Goal: Register for event/course

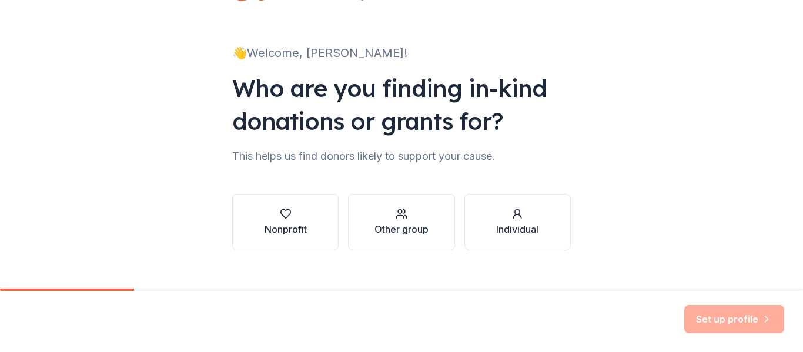
scroll to position [68, 0]
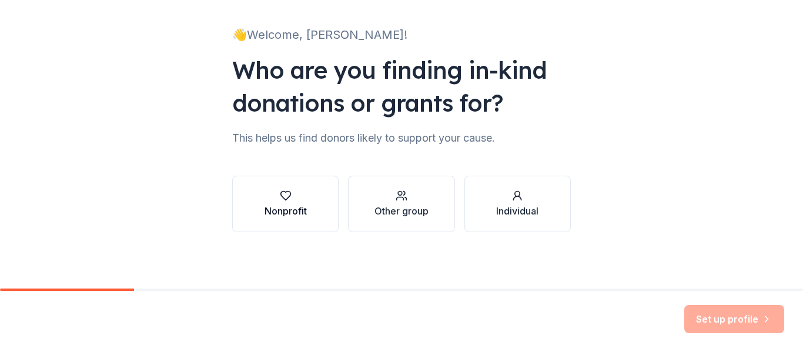
click at [308, 210] on button "Nonprofit" at bounding box center [285, 204] width 106 height 56
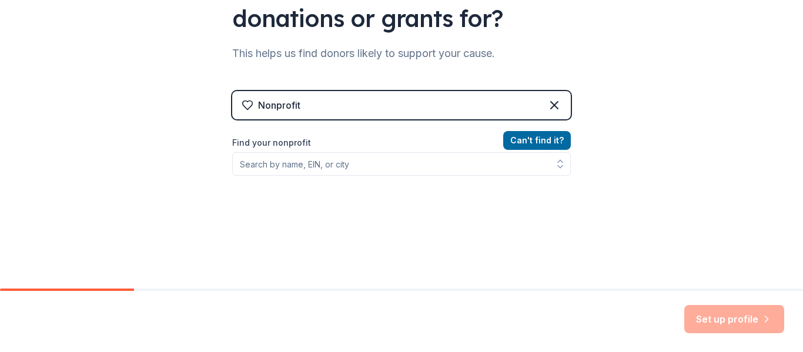
scroll to position [163, 0]
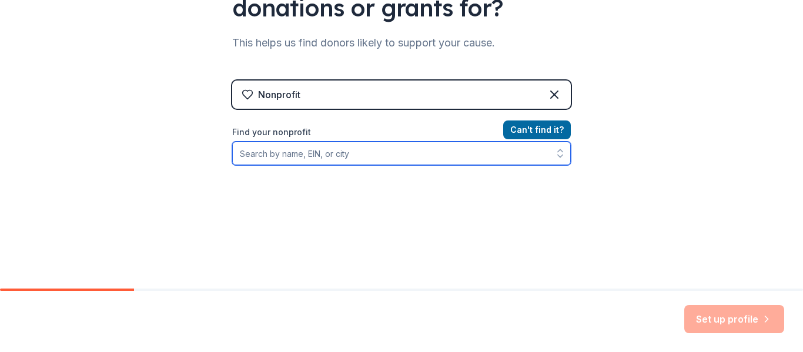
click at [406, 153] on input "Find your nonprofit" at bounding box center [401, 154] width 339 height 24
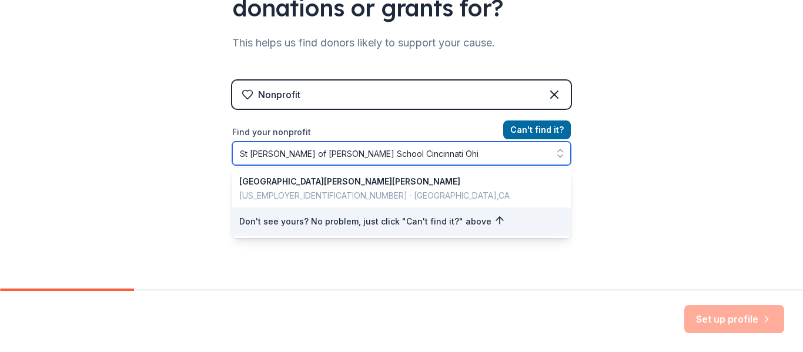
type input "[GEOGRAPHIC_DATA][PERSON_NAME][PERSON_NAME] [GEOGRAPHIC_DATA] [US_STATE]"
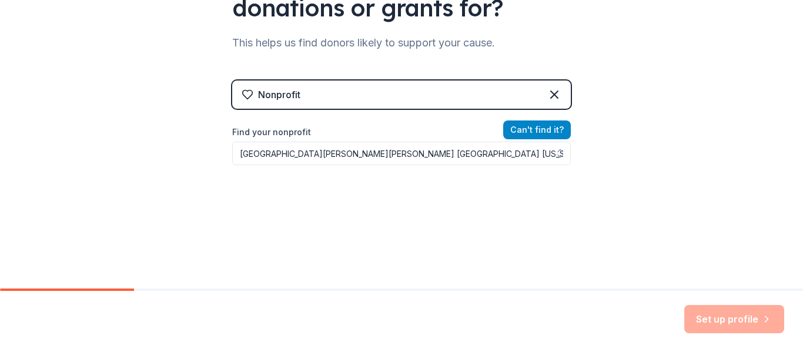
click at [540, 125] on button "Can ' t find it?" at bounding box center [537, 130] width 68 height 19
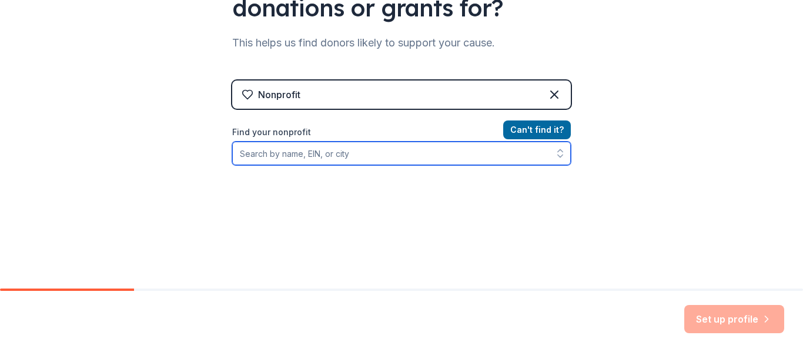
click at [383, 154] on input "Find your nonprofit" at bounding box center [401, 154] width 339 height 24
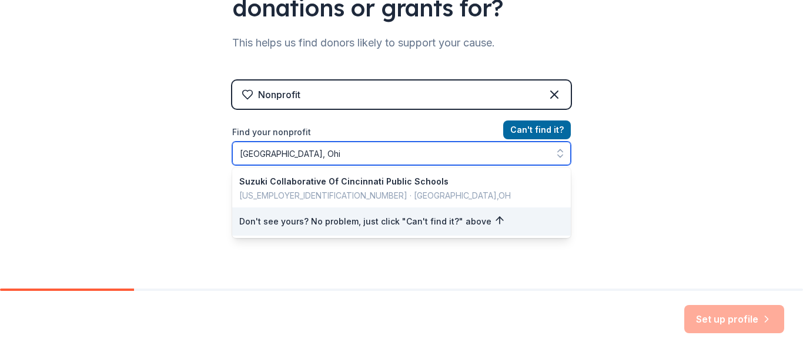
type input "[GEOGRAPHIC_DATA], [US_STATE]"
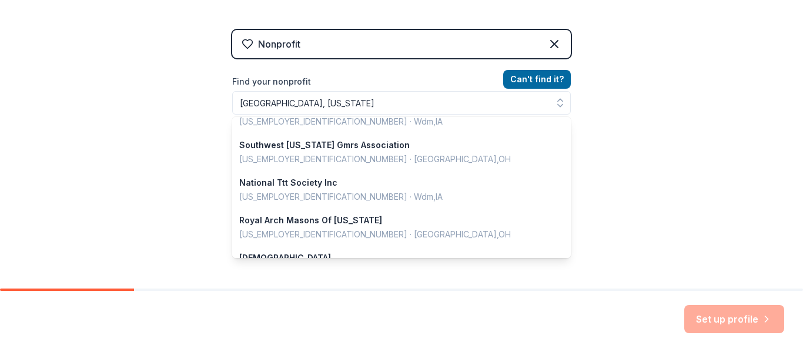
scroll to position [195, 0]
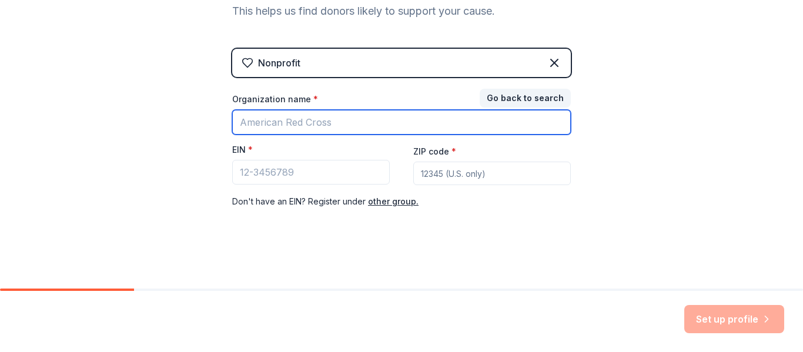
click at [383, 127] on input "Organization name *" at bounding box center [401, 122] width 339 height 25
type input "[GEOGRAPHIC_DATA][PERSON_NAME][PERSON_NAME]"
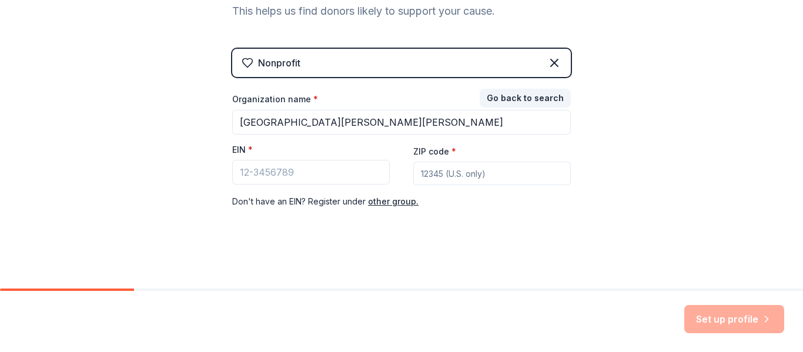
click at [512, 170] on input "ZIP code *" at bounding box center [492, 174] width 158 height 24
type input "45238"
click at [381, 201] on button "other group." at bounding box center [393, 202] width 51 height 14
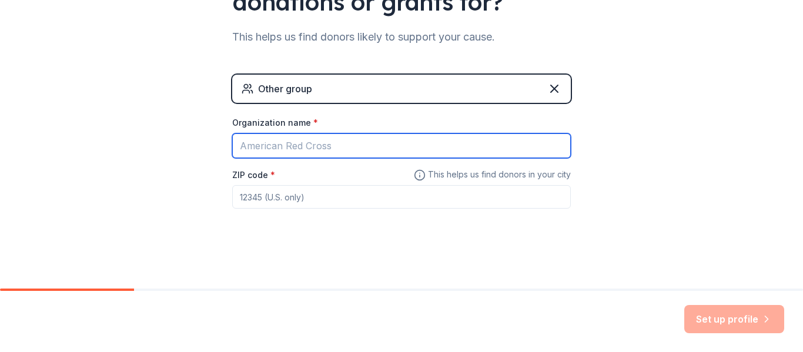
click at [369, 148] on input "Organization name *" at bounding box center [401, 145] width 339 height 25
type input "[GEOGRAPHIC_DATA][PERSON_NAME][PERSON_NAME]"
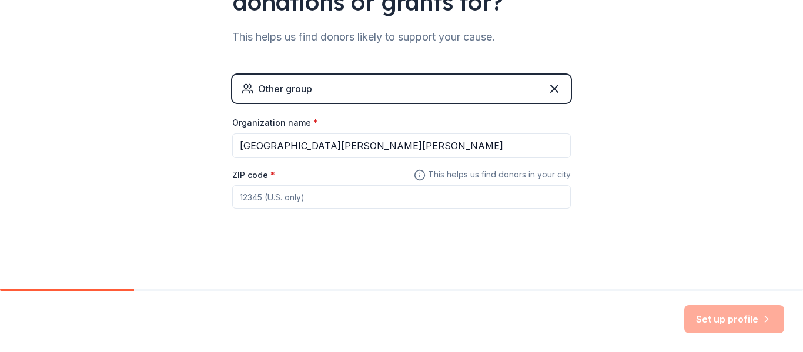
click at [350, 199] on input "ZIP code *" at bounding box center [401, 197] width 339 height 24
type input "45238"
click at [725, 318] on button "Set up profile" at bounding box center [734, 319] width 100 height 28
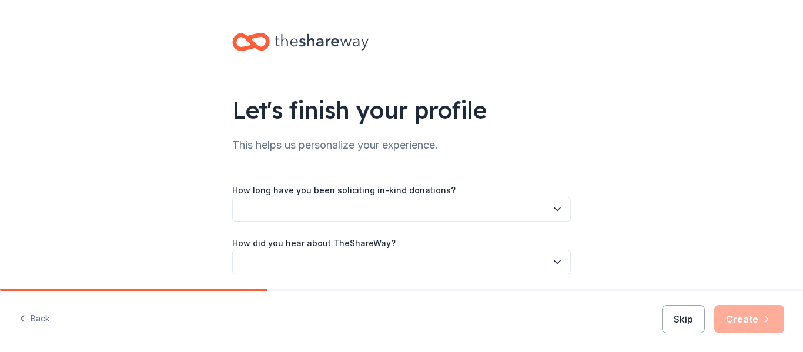
scroll to position [42, 0]
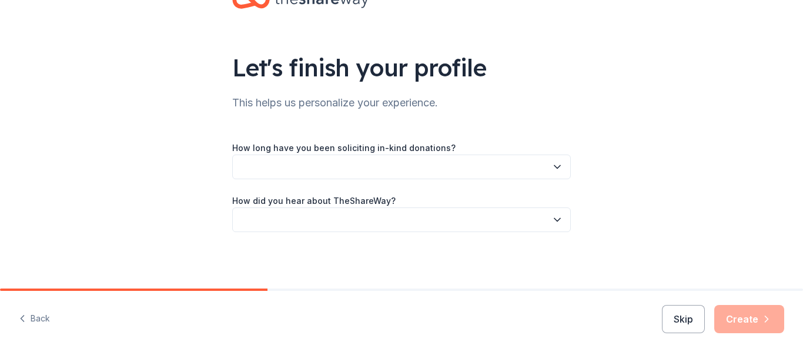
click at [555, 167] on icon "button" at bounding box center [558, 167] width 6 height 3
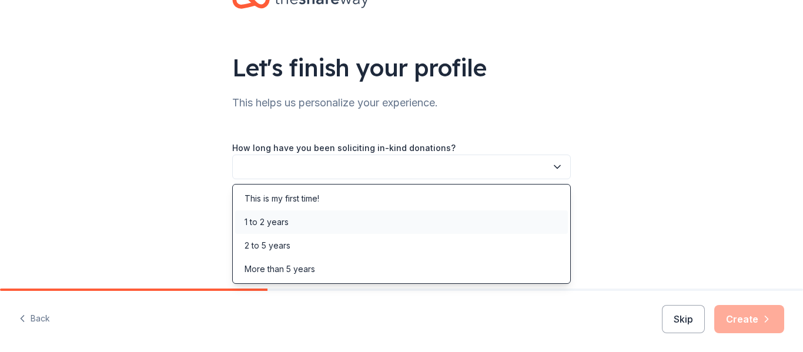
click at [457, 223] on div "1 to 2 years" at bounding box center [401, 223] width 333 height 24
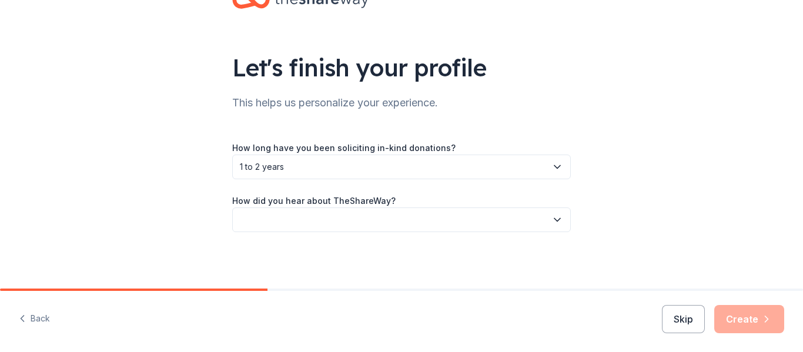
click at [555, 216] on icon "button" at bounding box center [558, 220] width 12 height 12
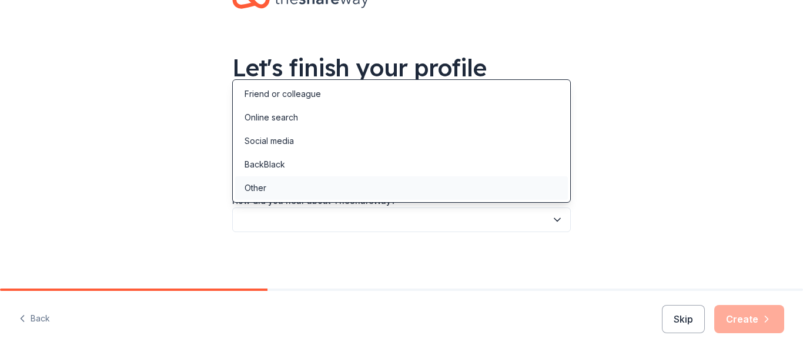
click at [493, 188] on div "Other" at bounding box center [401, 188] width 333 height 24
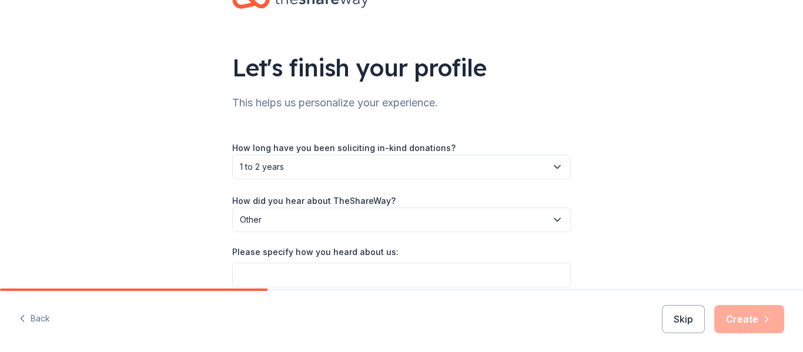
scroll to position [98, 0]
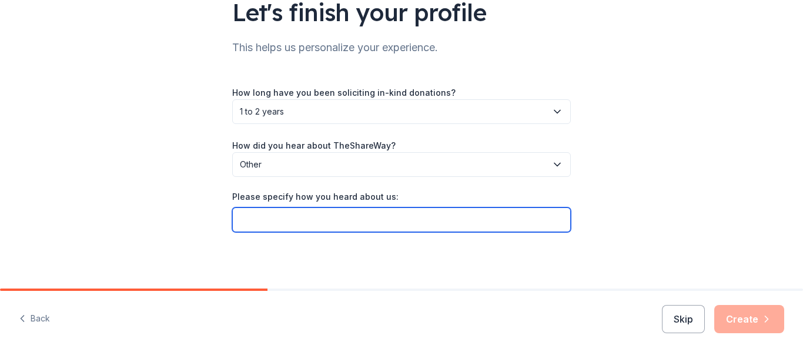
click at [546, 219] on input "Please specify how you heard about us:" at bounding box center [401, 220] width 339 height 25
type input "It found me!"
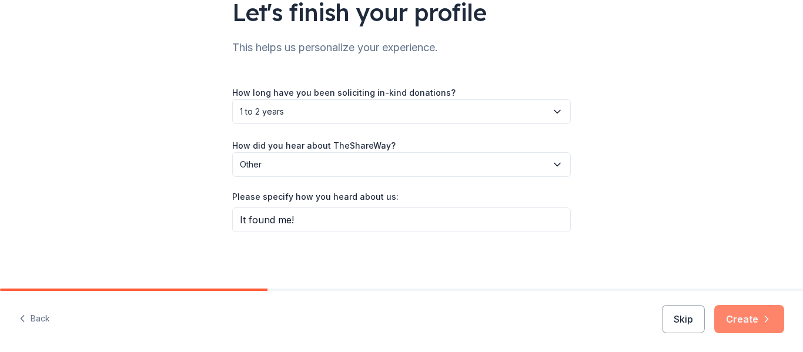
click at [740, 315] on button "Create" at bounding box center [749, 319] width 70 height 28
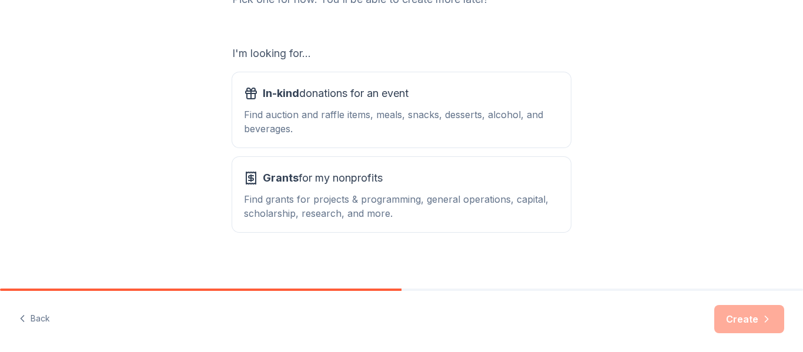
scroll to position [180, 0]
click at [460, 111] on div "Find auction and raffle items, meals, snacks, desserts, alcohol, and beverages." at bounding box center [401, 120] width 315 height 28
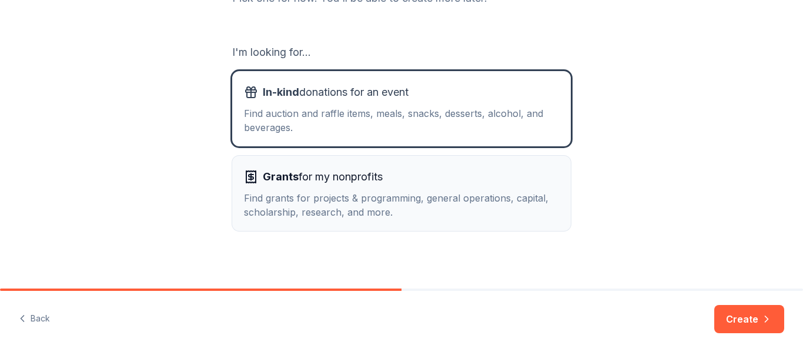
click at [475, 186] on div "Grants for my nonprofits Find grants for projects & programming, general operat…" at bounding box center [401, 194] width 315 height 52
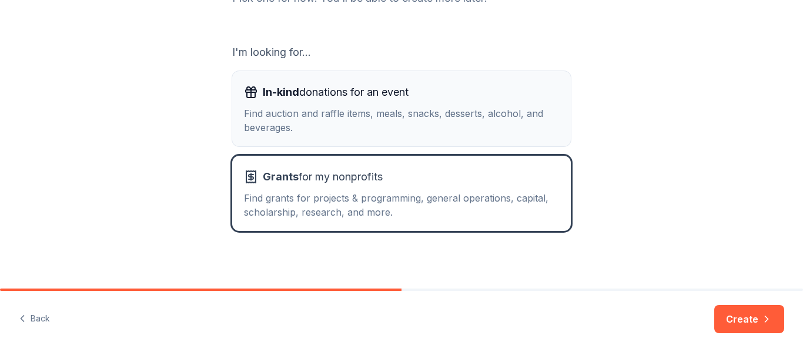
click at [455, 128] on div "Find auction and raffle items, meals, snacks, desserts, alcohol, and beverages." at bounding box center [401, 120] width 315 height 28
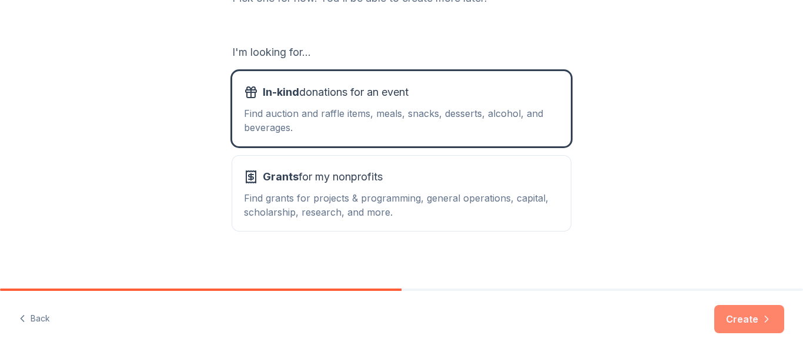
click at [737, 318] on button "Create" at bounding box center [749, 319] width 70 height 28
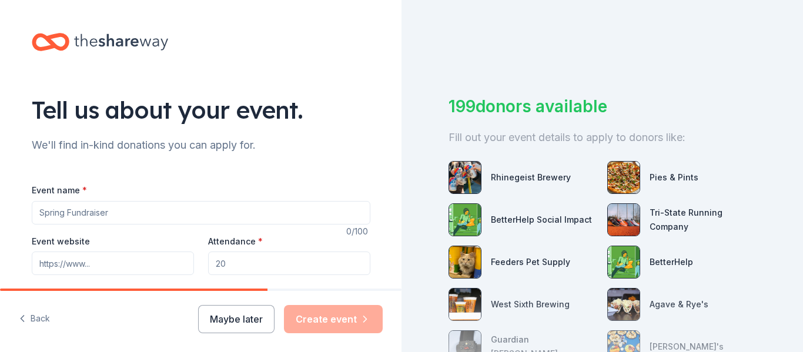
click at [200, 209] on input "Event name *" at bounding box center [201, 213] width 339 height 24
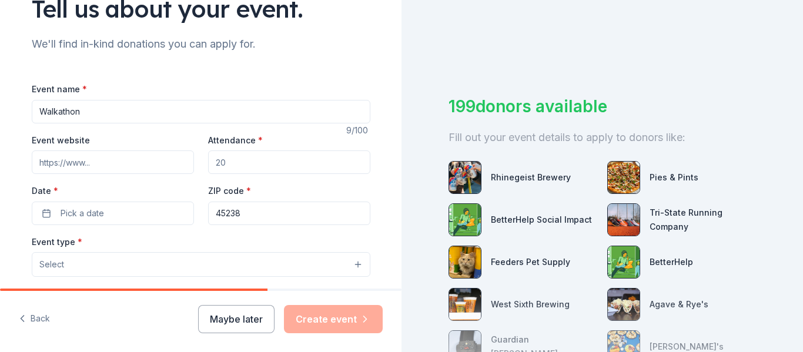
scroll to position [103, 0]
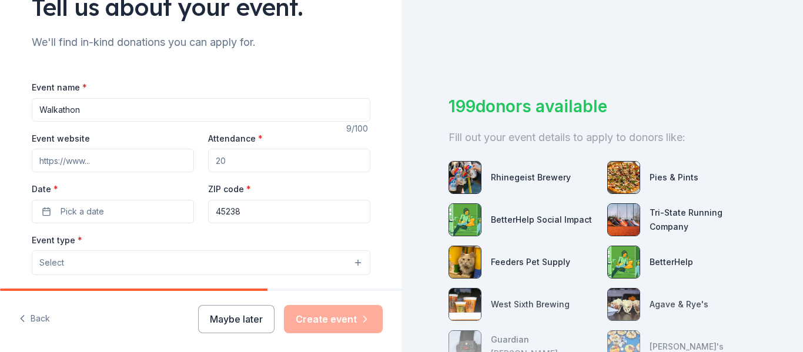
type input "Walkathon"
click at [283, 159] on input "Attendance *" at bounding box center [289, 161] width 162 height 24
type input "236"
click at [132, 211] on button "Pick a date" at bounding box center [113, 212] width 162 height 24
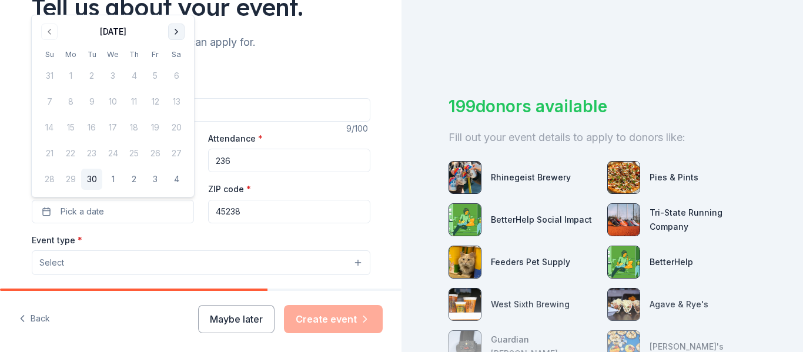
click at [177, 32] on button "Go to next month" at bounding box center [176, 32] width 16 height 16
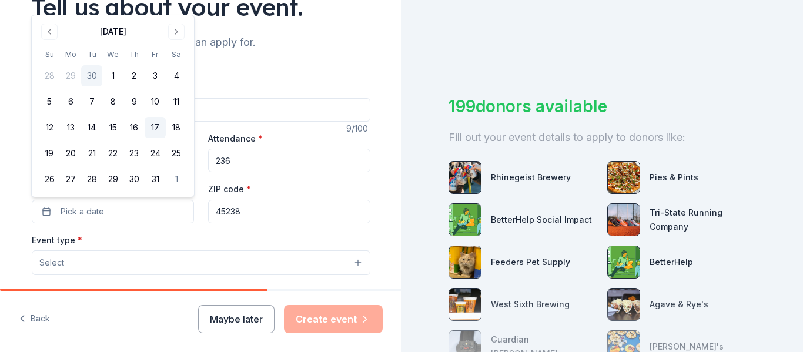
click at [156, 128] on button "17" at bounding box center [155, 127] width 21 height 21
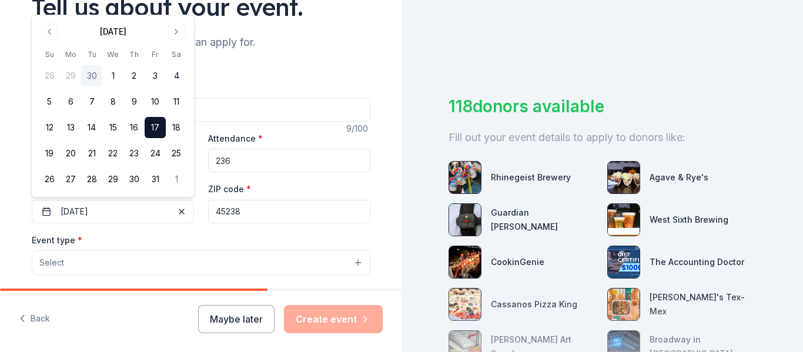
click at [339, 259] on button "Select" at bounding box center [201, 263] width 339 height 25
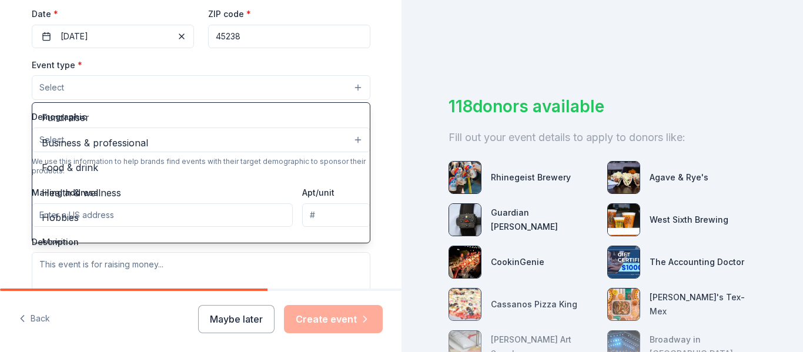
scroll to position [279, 0]
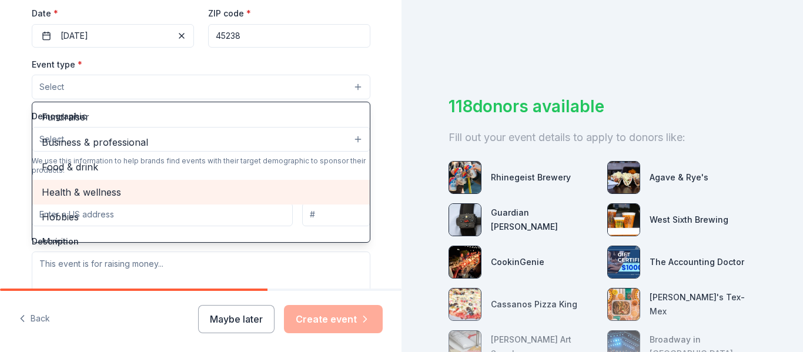
click at [230, 191] on span "Health & wellness" at bounding box center [201, 192] width 319 height 15
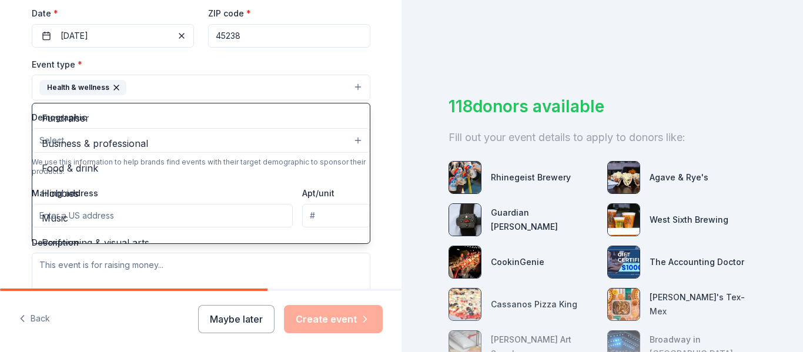
click at [383, 113] on div "Tell us about your event. We'll find in-kind donations you can apply for. Event…" at bounding box center [201, 113] width 376 height 784
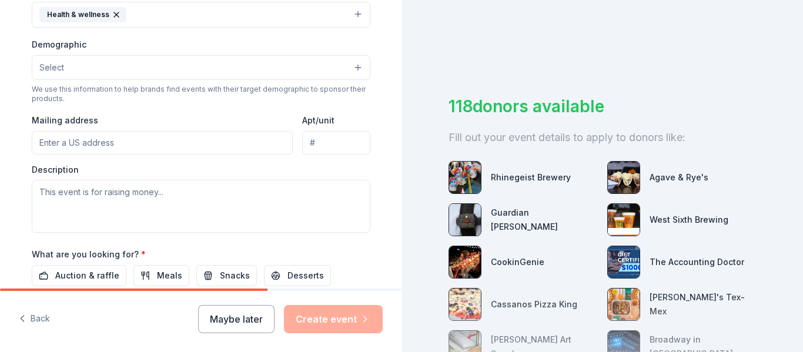
scroll to position [354, 0]
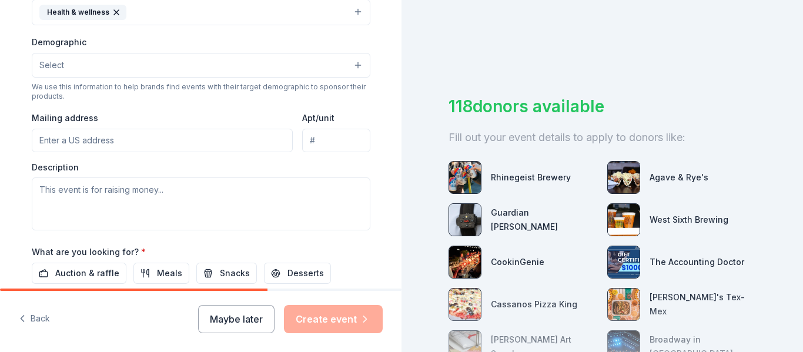
click at [228, 137] on input "Mailing address" at bounding box center [163, 141] width 262 height 24
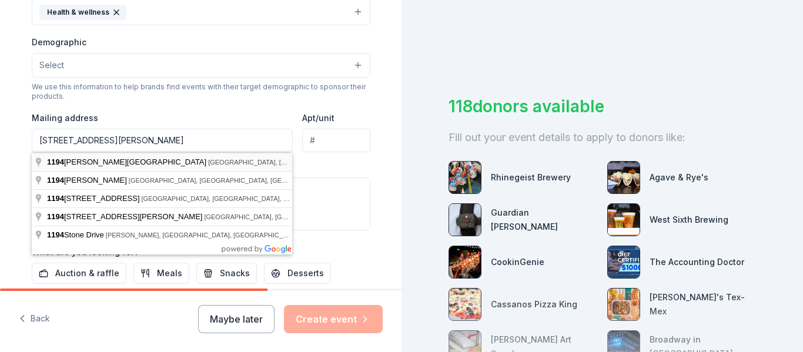
type input "[STREET_ADDRESS][PERSON_NAME]"
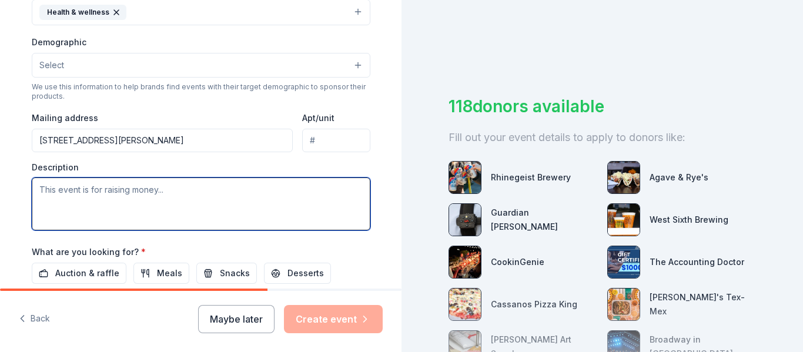
click at [192, 197] on textarea at bounding box center [201, 204] width 339 height 53
click at [68, 189] on textarea "School tudents and staff" at bounding box center [201, 204] width 339 height 53
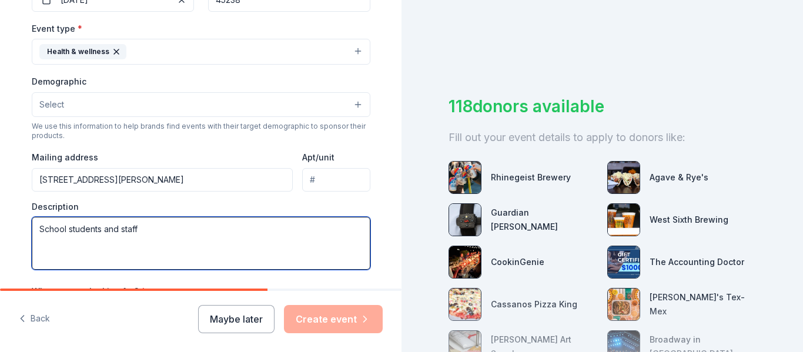
scroll to position [310, 0]
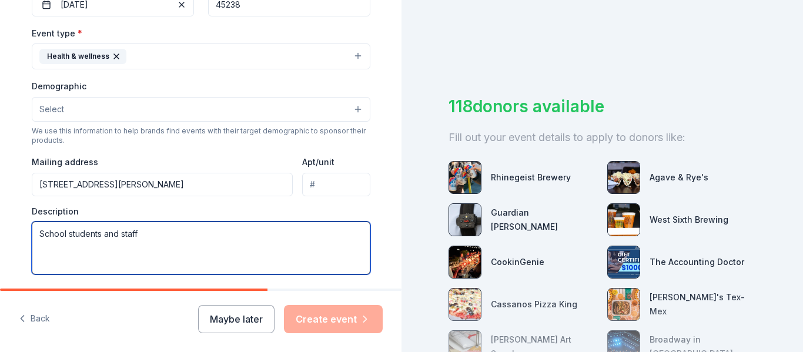
type textarea "School students and staff"
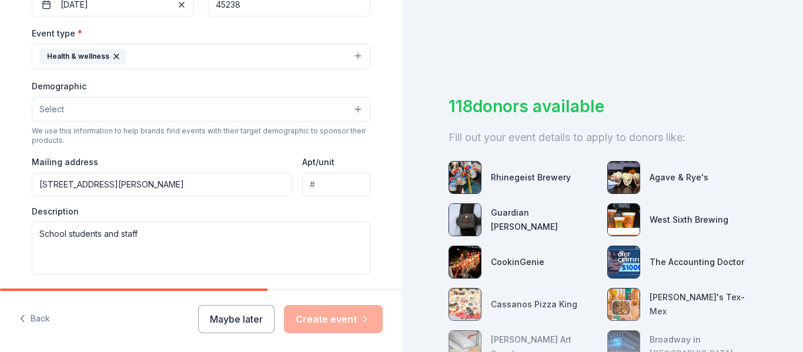
click at [331, 108] on button "Select" at bounding box center [201, 109] width 339 height 25
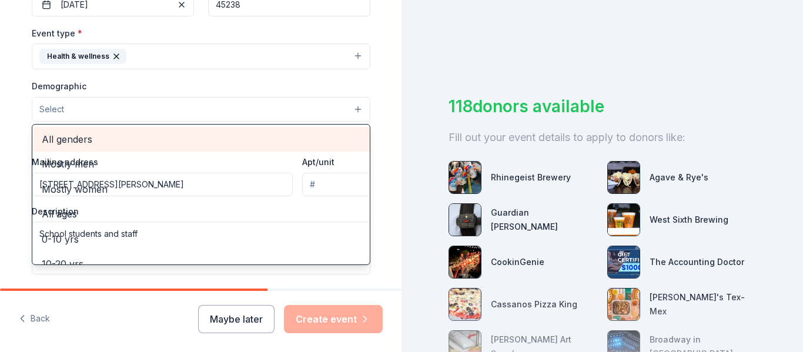
click at [260, 139] on span "All genders" at bounding box center [201, 139] width 319 height 15
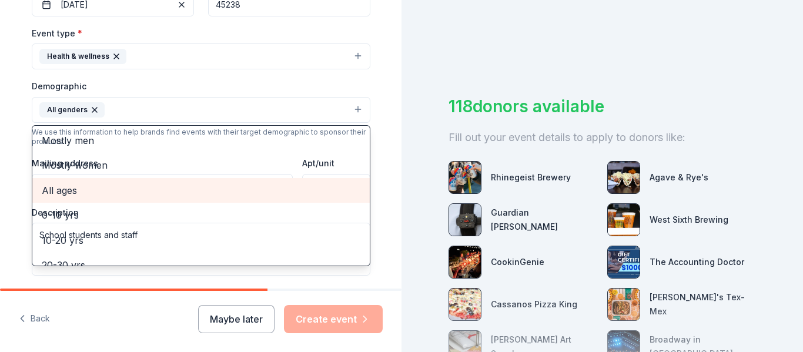
scroll to position [2, 0]
click at [268, 187] on span "All ages" at bounding box center [201, 188] width 319 height 15
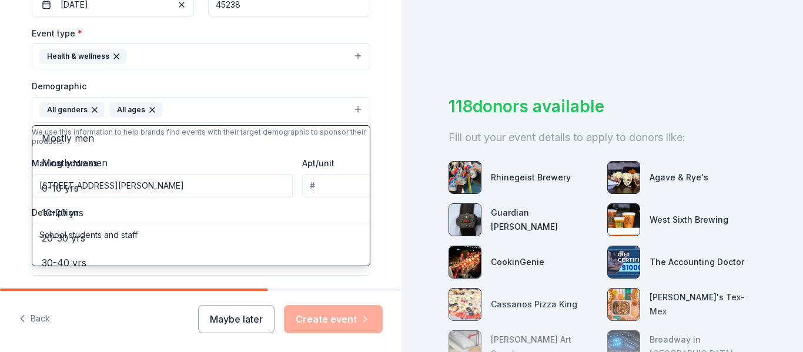
click at [376, 160] on div "Tell us about your event. We'll find in-kind donations you can apply for. Event…" at bounding box center [201, 82] width 376 height 785
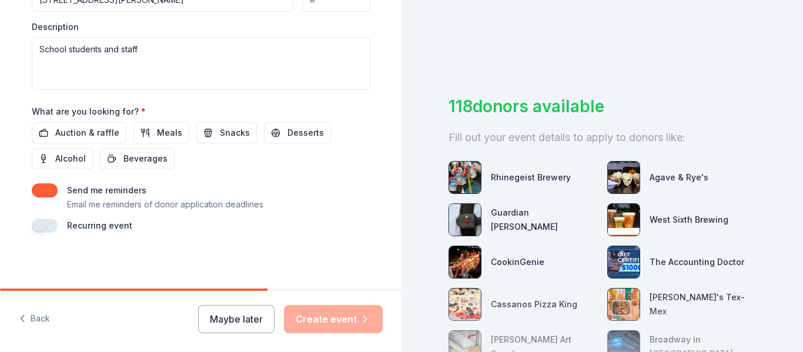
scroll to position [496, 0]
click at [107, 135] on span "Auction & raffle" at bounding box center [87, 132] width 64 height 14
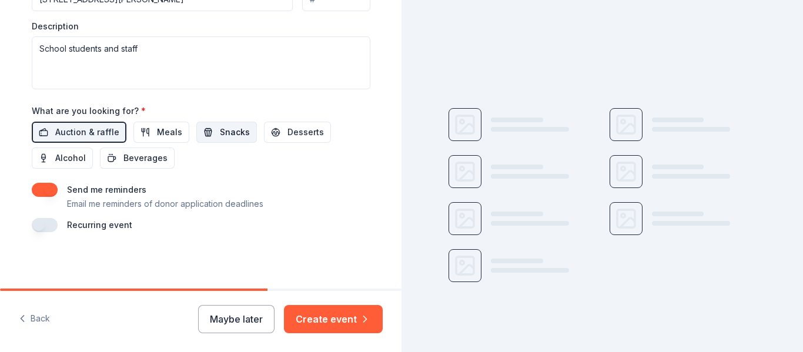
click at [220, 133] on span "Snacks" at bounding box center [235, 132] width 30 height 14
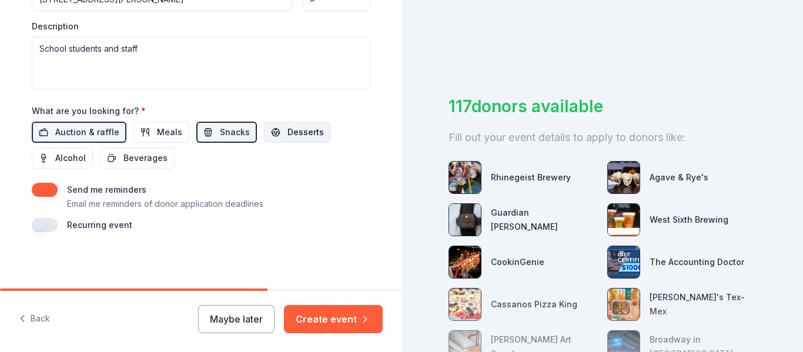
click at [288, 133] on span "Desserts" at bounding box center [306, 132] width 36 height 14
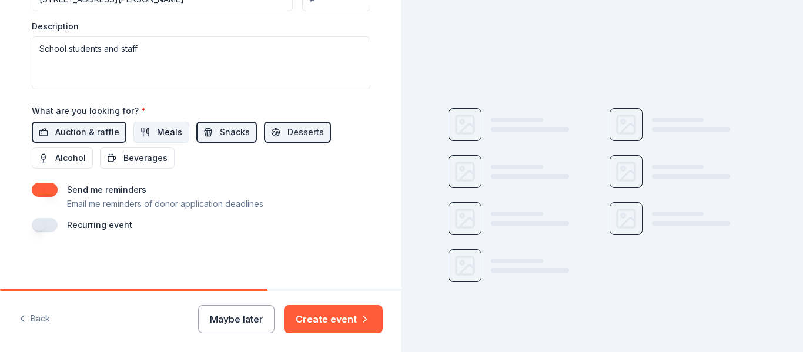
click at [157, 138] on span "Meals" at bounding box center [169, 132] width 25 height 14
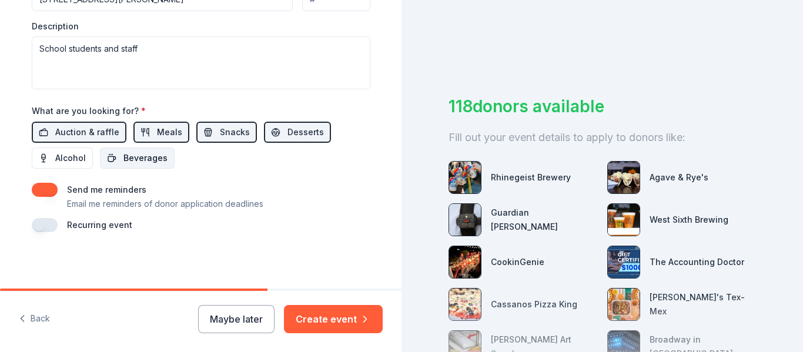
click at [146, 158] on span "Beverages" at bounding box center [145, 158] width 44 height 14
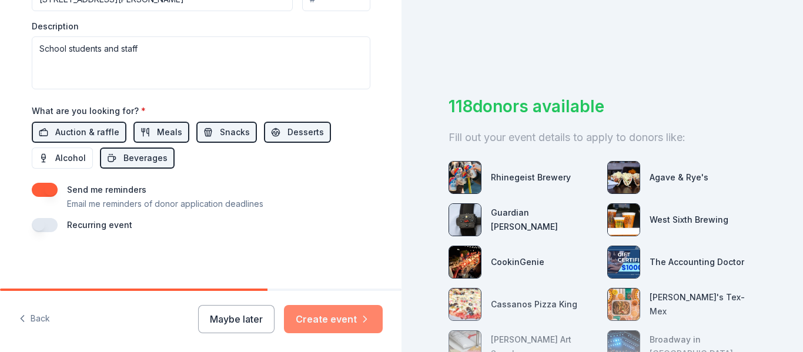
click at [343, 320] on button "Create event" at bounding box center [333, 319] width 99 height 28
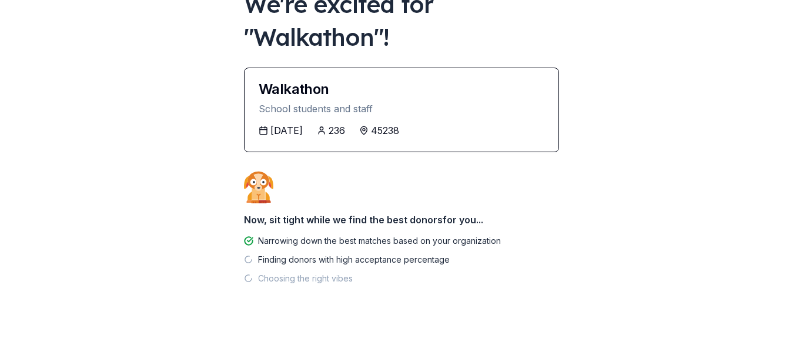
scroll to position [98, 0]
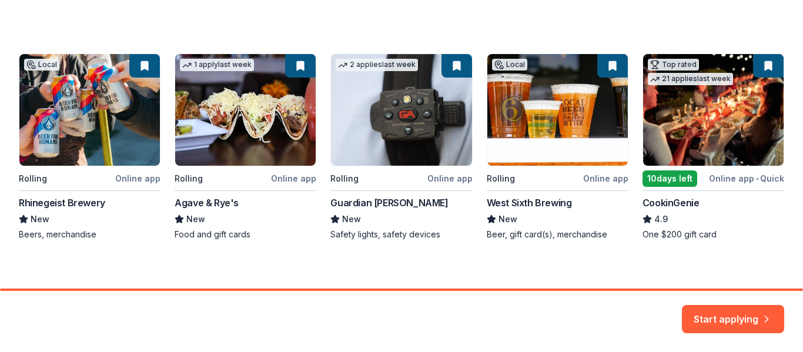
scroll to position [194, 0]
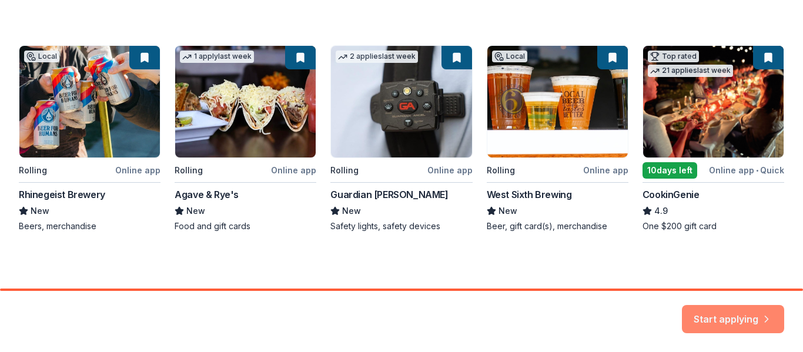
click at [707, 312] on button "Start applying" at bounding box center [733, 312] width 102 height 28
